Goal: Check status: Check status

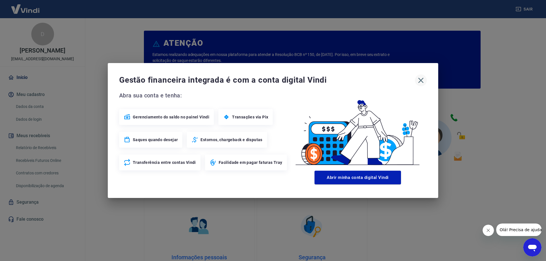
click at [422, 80] on icon "button" at bounding box center [420, 80] width 9 height 9
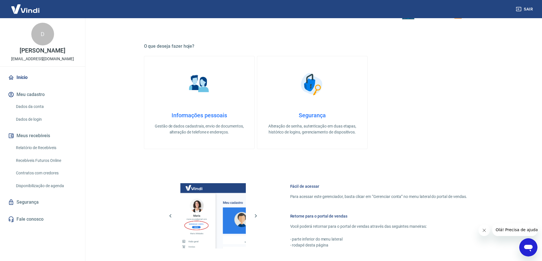
scroll to position [241, 0]
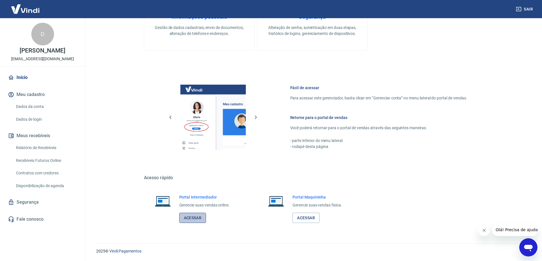
click at [196, 220] on link "Acessar" at bounding box center [192, 218] width 27 height 11
click at [36, 159] on link "Recebíveis Futuros Online" at bounding box center [46, 161] width 65 height 12
click at [41, 148] on link "Relatório de Recebíveis" at bounding box center [46, 148] width 65 height 12
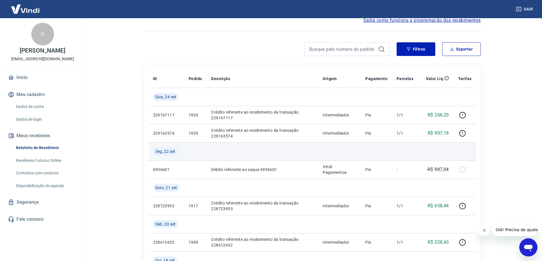
scroll to position [57, 0]
